Goal: Task Accomplishment & Management: Manage account settings

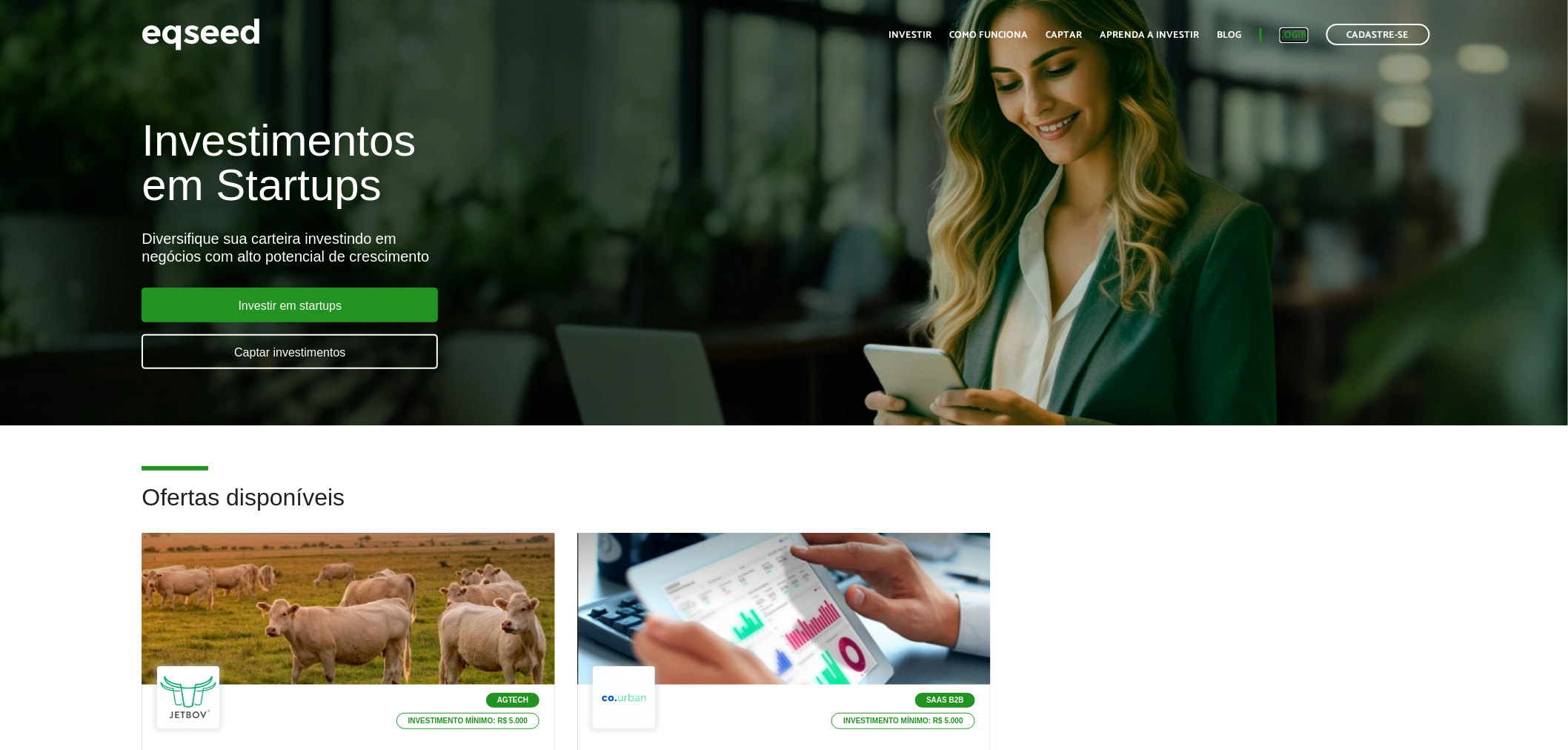
click at [1292, 39] on link "Login" at bounding box center [1294, 35] width 29 height 9
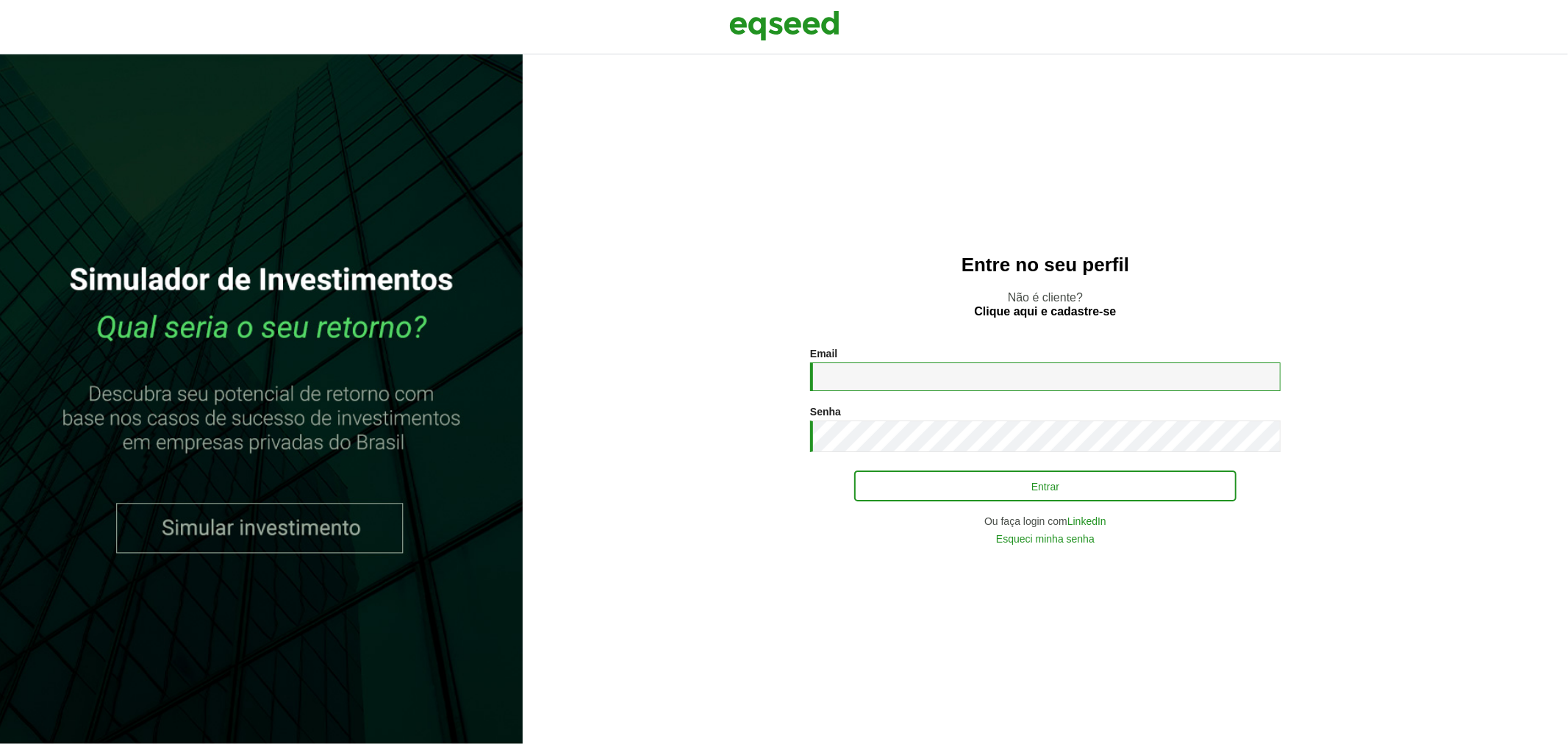
type input "**********"
click at [909, 488] on button "Entrar" at bounding box center [1045, 486] width 382 height 28
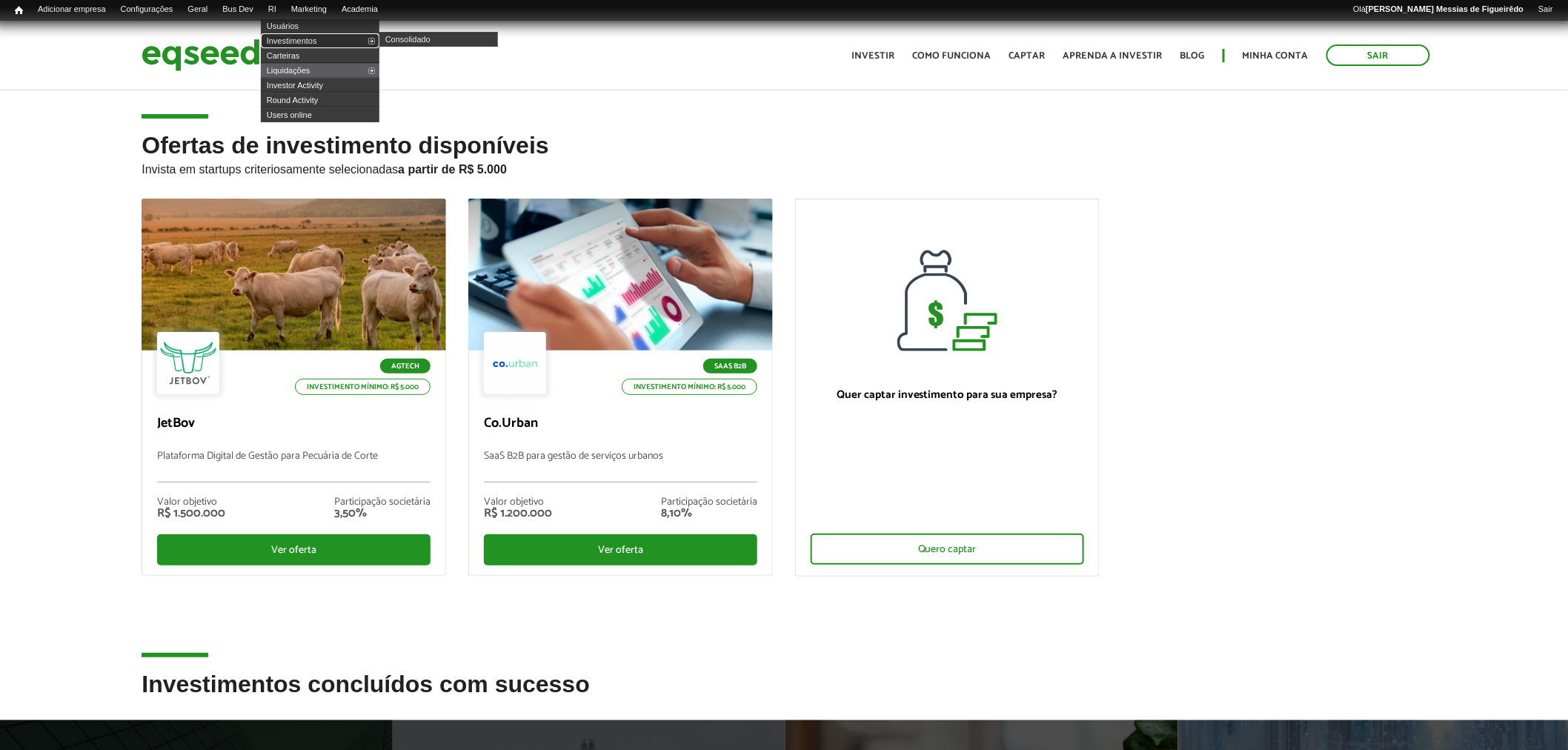
click at [306, 34] on link "Investimentos" at bounding box center [320, 40] width 119 height 15
